Goal: Task Accomplishment & Management: Manage account settings

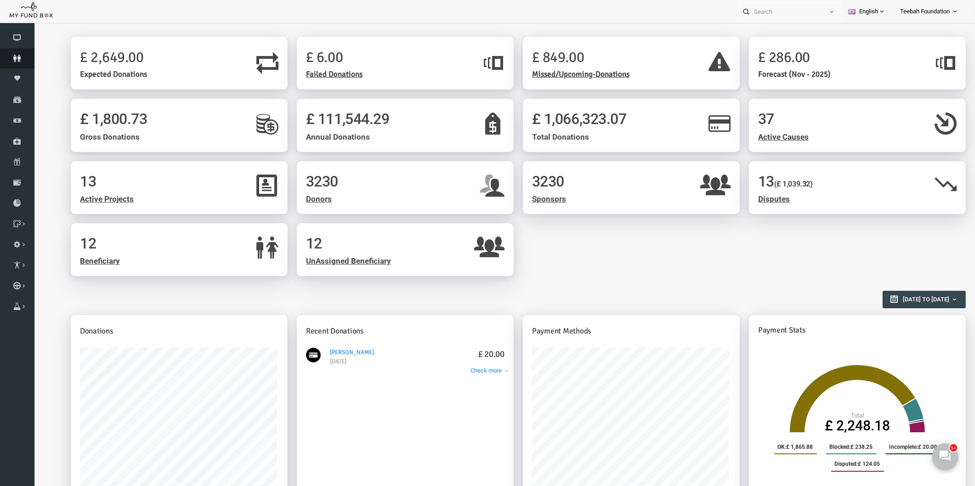
click at [17, 62] on icon at bounding box center [17, 58] width 34 height 7
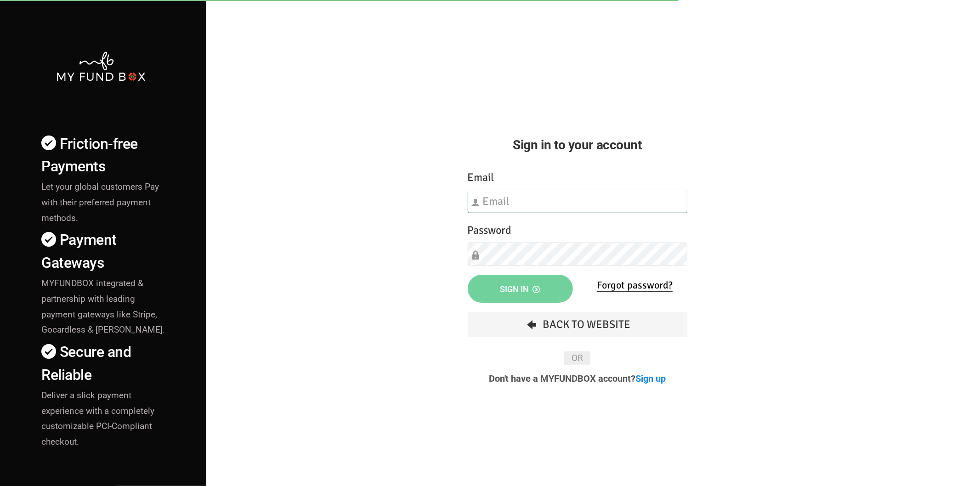
type input "[EMAIL_ADDRESS][DOMAIN_NAME]"
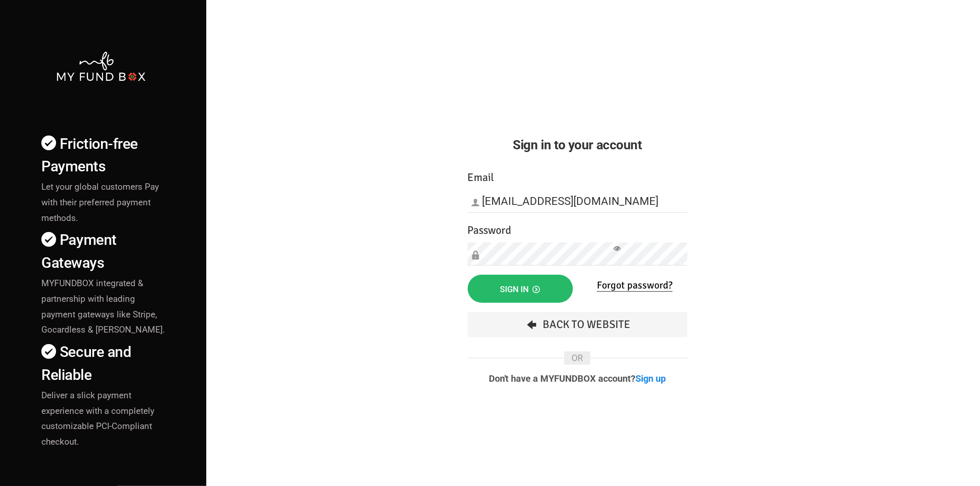
click at [515, 274] on div "Something Went Wrong.Please close the browser and open again Your Donation info…" at bounding box center [578, 283] width 238 height 246
click at [510, 279] on button "Sign in" at bounding box center [520, 289] width 105 height 28
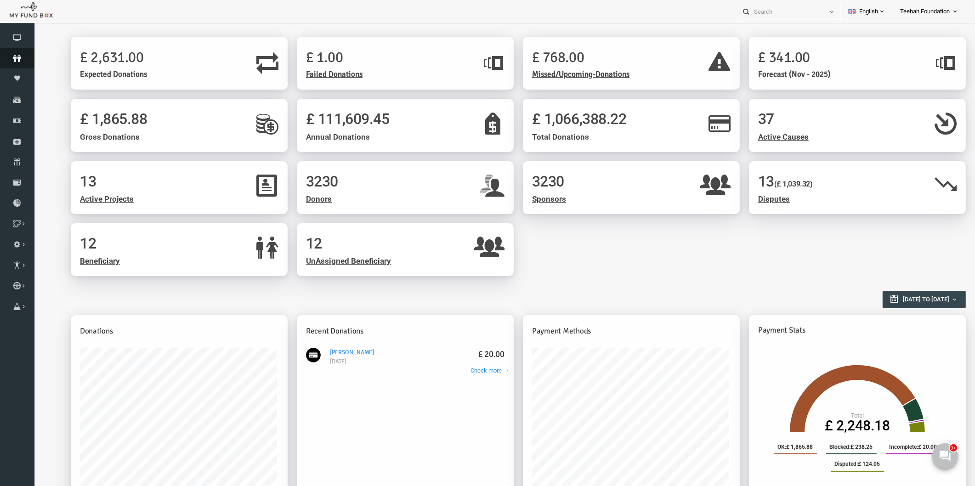
click at [11, 56] on icon at bounding box center [17, 58] width 34 height 7
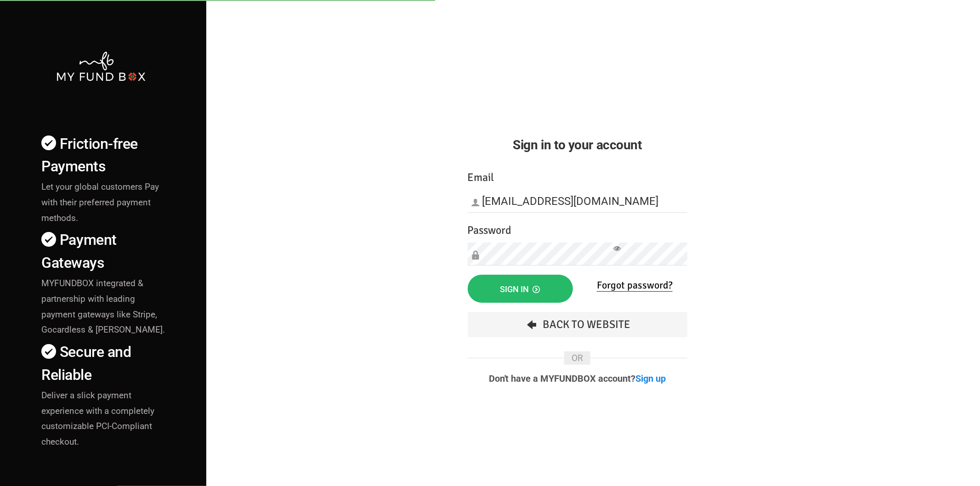
click at [335, 102] on div "Friction-free Payments Let your global customers Pay with their preferred payme…" at bounding box center [490, 322] width 990 height 644
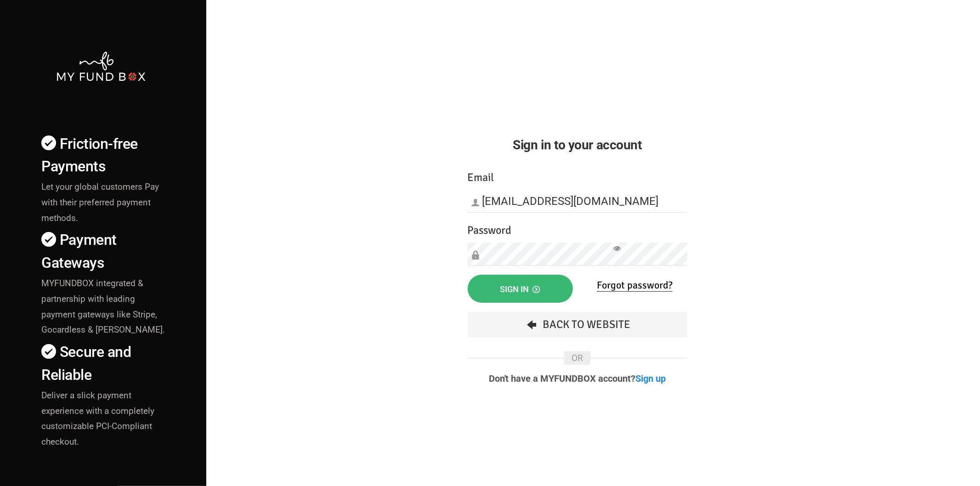
click at [503, 291] on span "Sign in" at bounding box center [521, 290] width 40 height 10
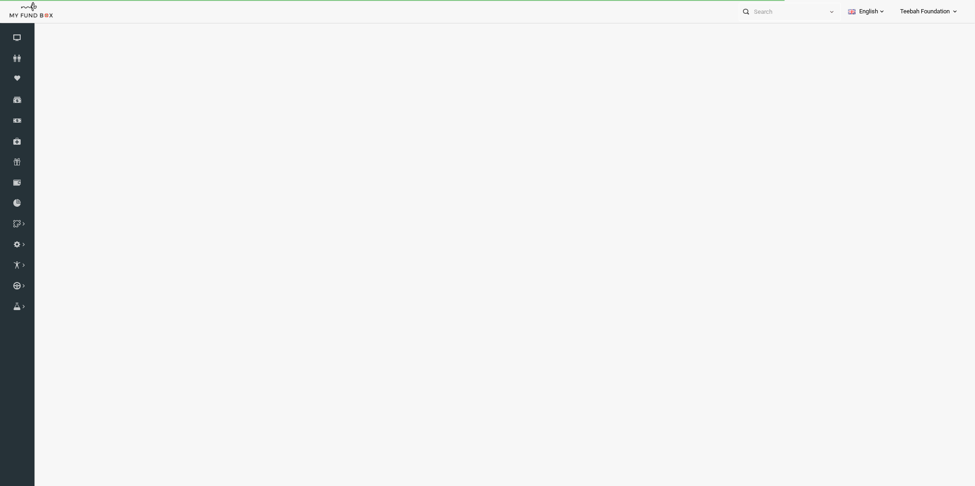
select select "100"
